Goal: Task Accomplishment & Management: Complete application form

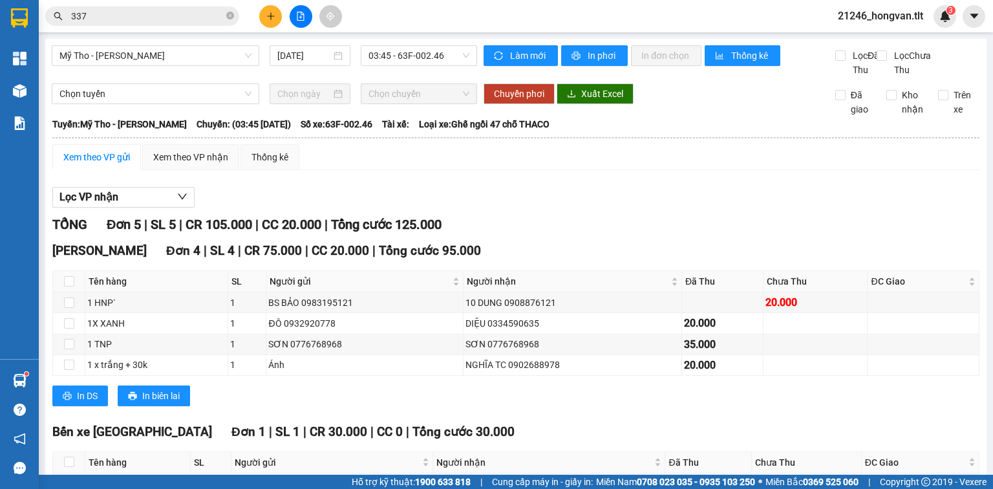
click at [175, 22] on input "337" at bounding box center [147, 16] width 153 height 14
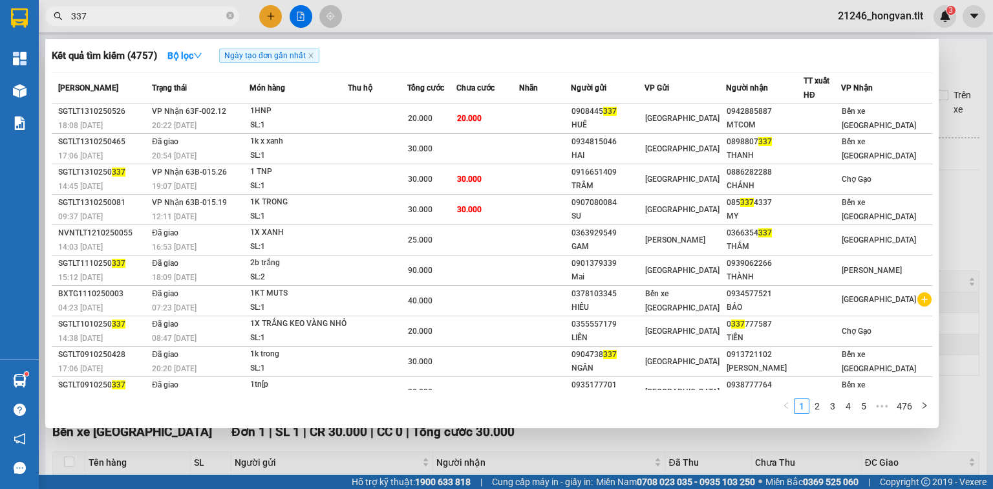
drag, startPoint x: 0, startPoint y: 0, endPoint x: 175, endPoint y: 19, distance: 176.3
click at [175, 21] on input "337" at bounding box center [147, 16] width 153 height 14
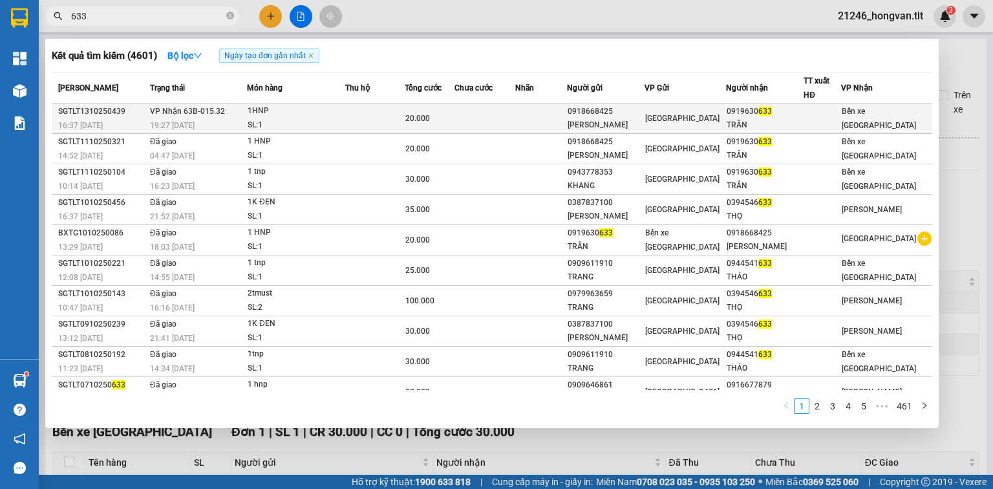
type input "633"
click at [403, 112] on td at bounding box center [374, 118] width 59 height 30
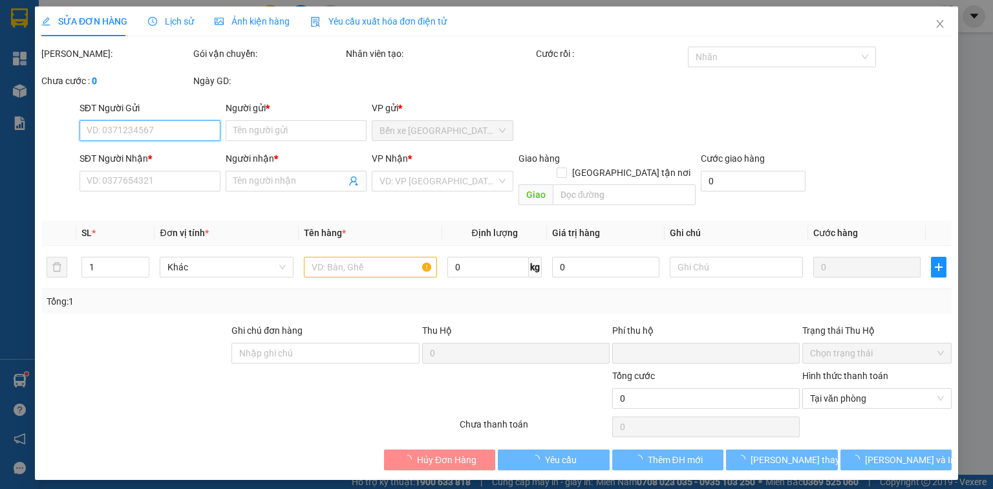
type input "0918668425"
type input "[PERSON_NAME]"
type input "0919630633"
type input "TRÂN"
type input "0"
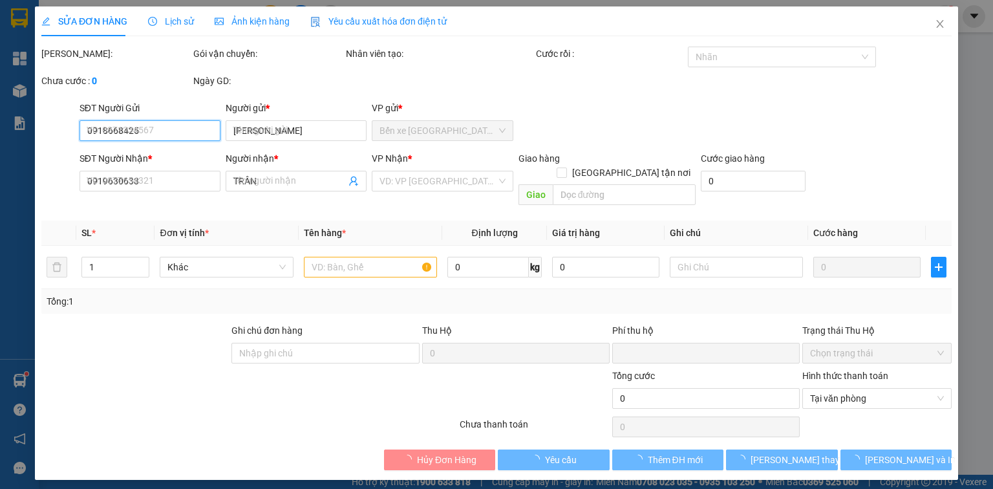
type input "20.000"
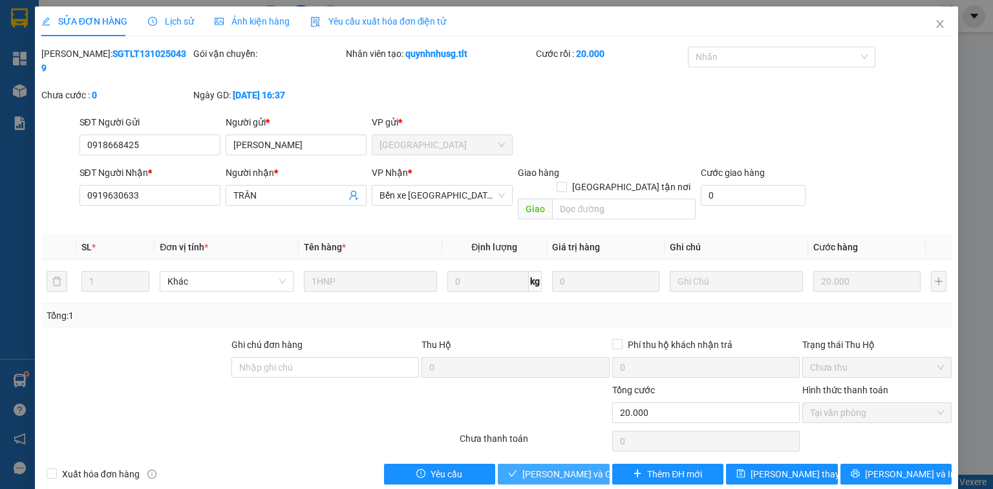
click at [575, 464] on button "[PERSON_NAME] và Giao hàng" at bounding box center [554, 474] width 112 height 21
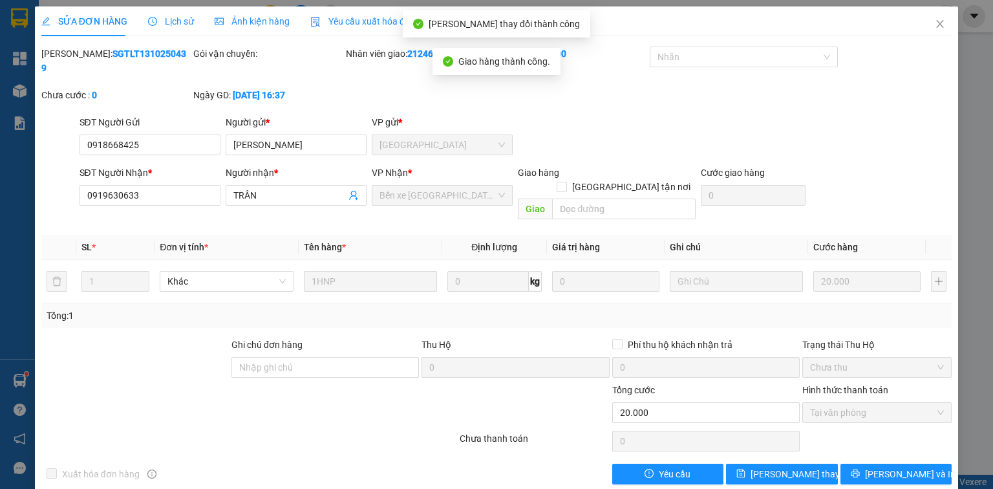
click at [962, 26] on div "SỬA ĐƠN HÀNG Lịch sử Ảnh kiện hàng Yêu cầu xuất hóa đơn điện tử Total Paid Fee …" at bounding box center [496, 244] width 993 height 489
click at [942, 25] on icon "close" at bounding box center [940, 24] width 10 height 10
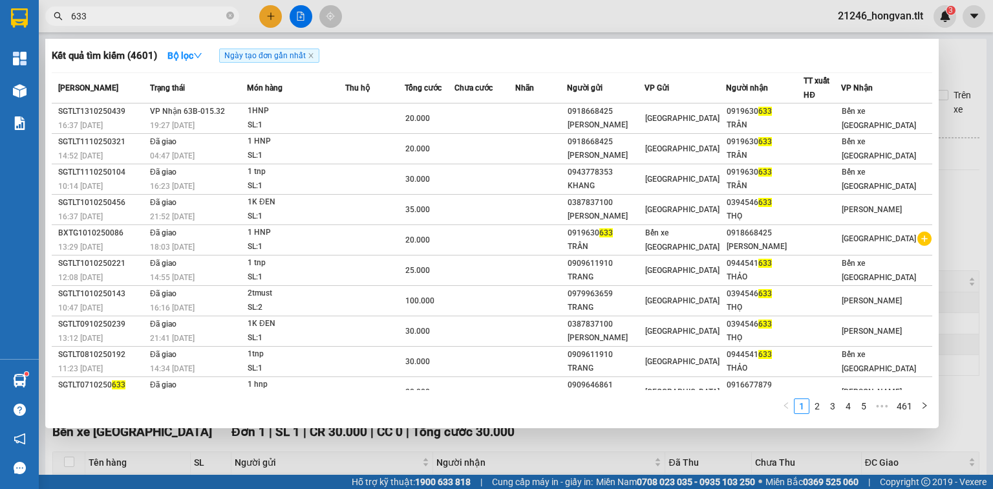
click at [155, 17] on input "633" at bounding box center [147, 16] width 153 height 14
